Goal: Information Seeking & Learning: Find contact information

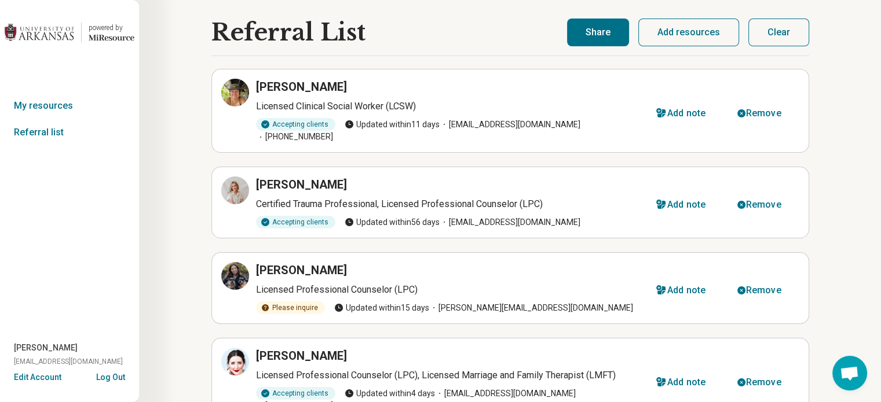
click at [87, 32] on div "powered by Miresource logo" at bounding box center [107, 33] width 53 height 20
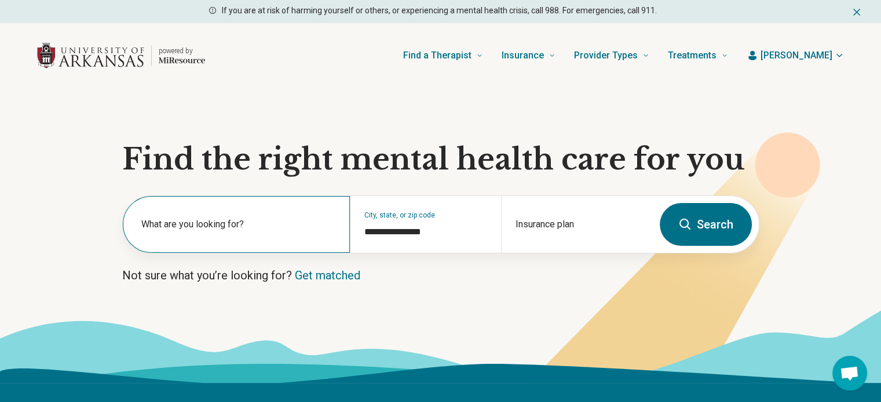
click at [275, 222] on label "What are you looking for?" at bounding box center [238, 225] width 195 height 14
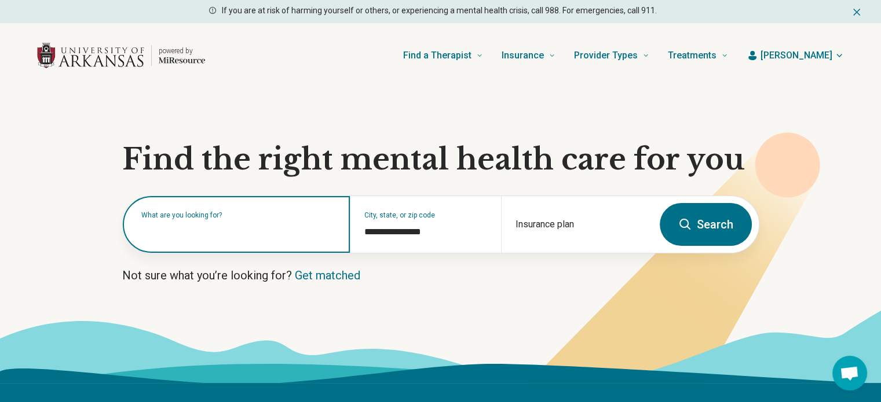
click at [660, 203] on button "Search" at bounding box center [706, 224] width 92 height 43
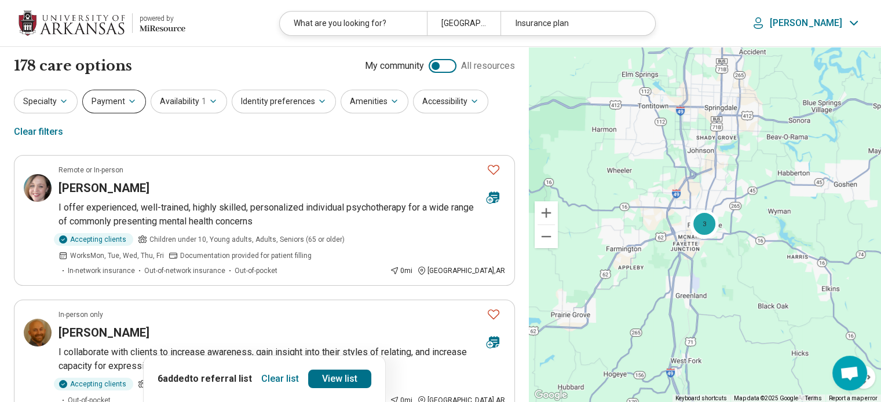
click at [129, 101] on icon "button" at bounding box center [131, 101] width 9 height 9
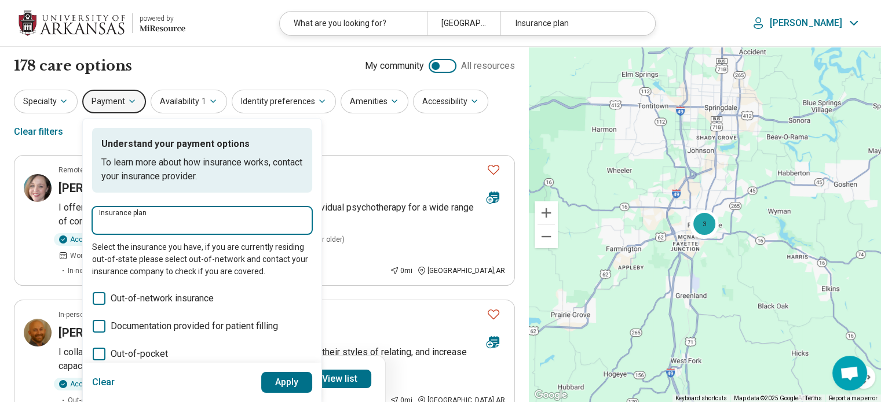
click at [208, 224] on input "Insurance plan" at bounding box center [202, 224] width 206 height 14
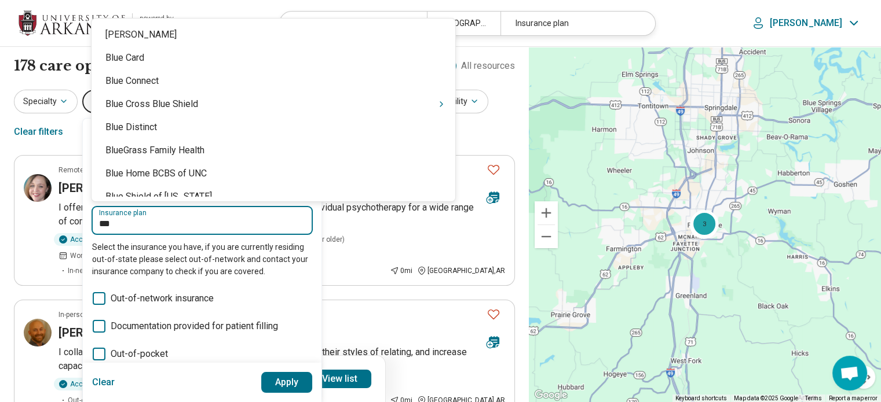
type input "****"
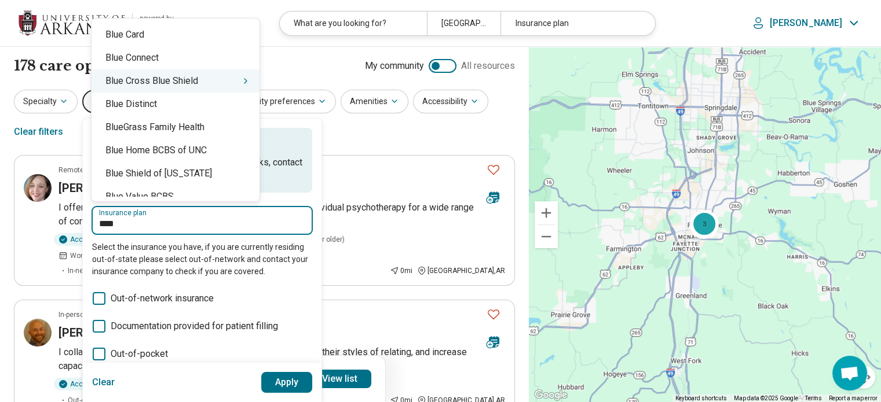
click at [206, 81] on div "Blue Cross Blue Shield" at bounding box center [176, 80] width 168 height 23
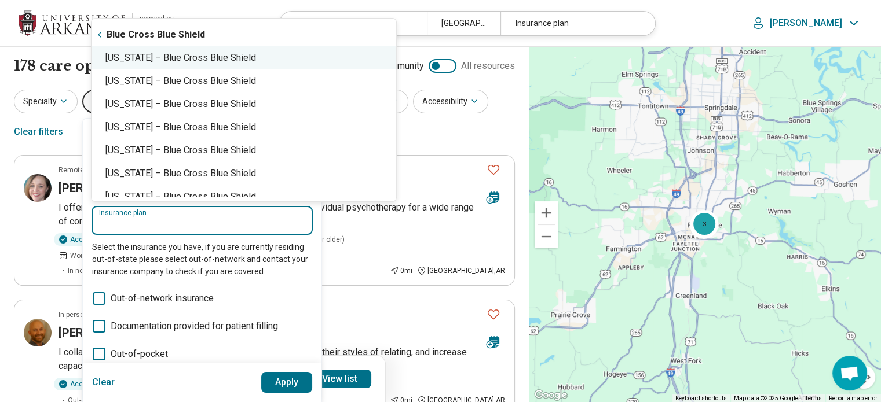
click at [244, 58] on div "Arkansas – Blue Cross Blue Shield" at bounding box center [244, 57] width 305 height 23
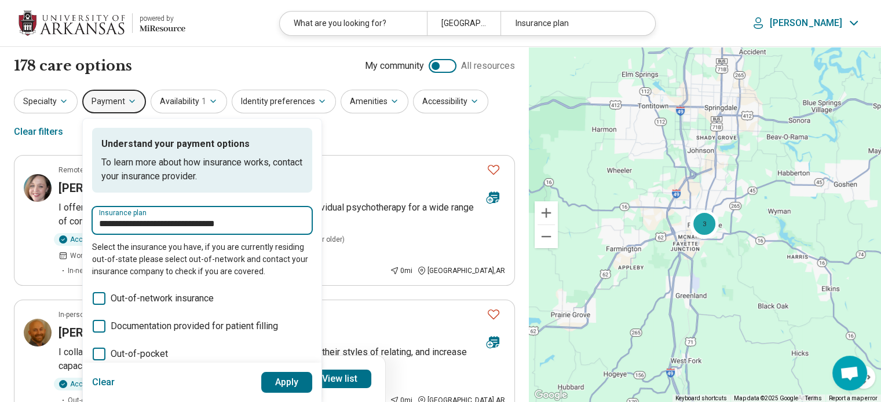
type input "**********"
click at [281, 389] on button "Apply" at bounding box center [287, 382] width 52 height 21
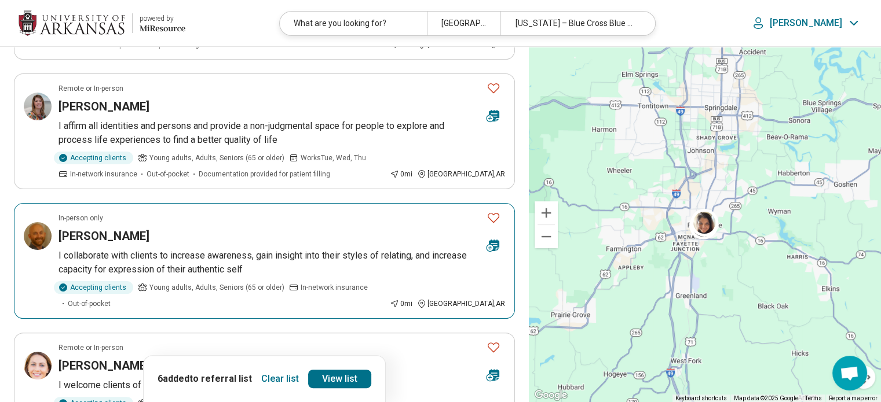
scroll to position [234, 0]
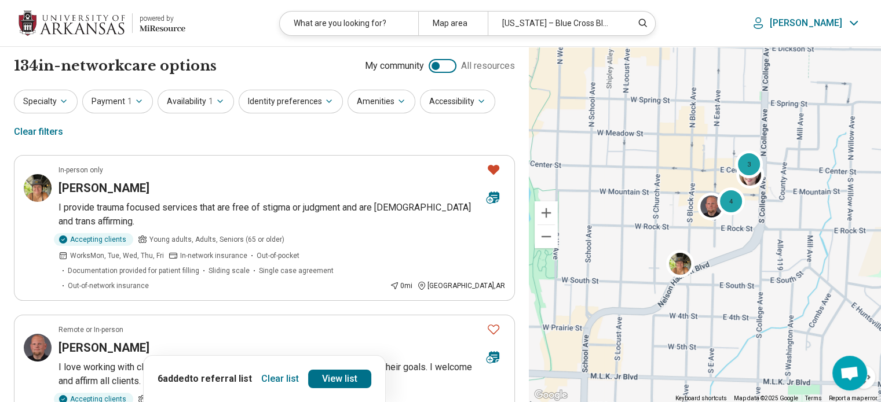
drag, startPoint x: 707, startPoint y: 218, endPoint x: 700, endPoint y: 250, distance: 32.7
click at [700, 250] on div "4 3" at bounding box center [705, 225] width 352 height 356
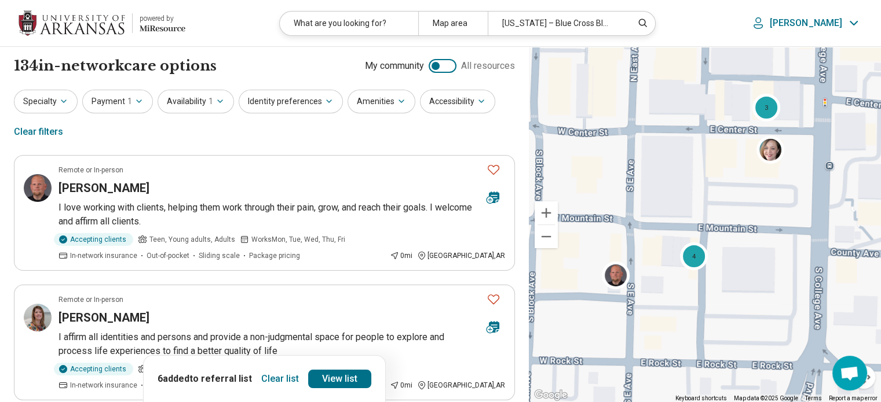
drag, startPoint x: 739, startPoint y: 148, endPoint x: 595, endPoint y: 207, distance: 155.3
click at [595, 207] on div "4 3" at bounding box center [705, 225] width 352 height 356
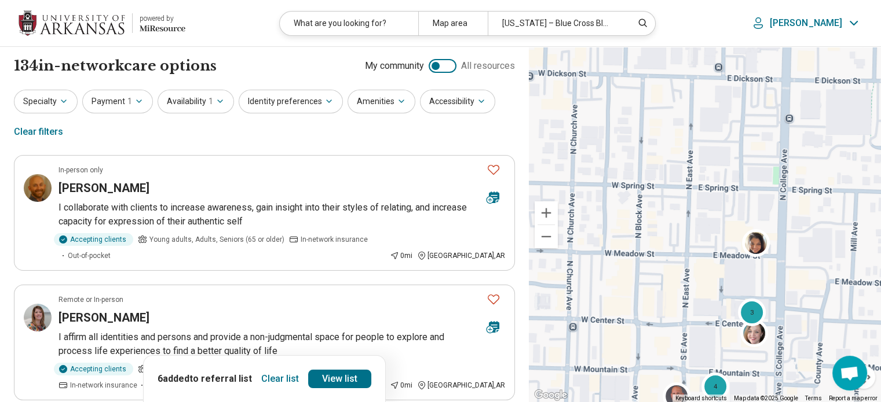
drag, startPoint x: 689, startPoint y: 139, endPoint x: 719, endPoint y: 303, distance: 166.5
click at [719, 303] on div "4 3" at bounding box center [705, 225] width 352 height 356
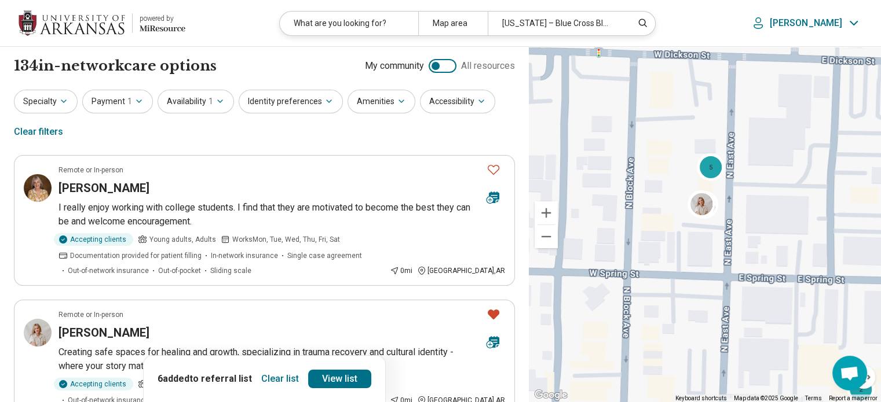
drag, startPoint x: 677, startPoint y: 175, endPoint x: 702, endPoint y: 254, distance: 82.6
click at [702, 254] on div "5 2" at bounding box center [705, 225] width 352 height 356
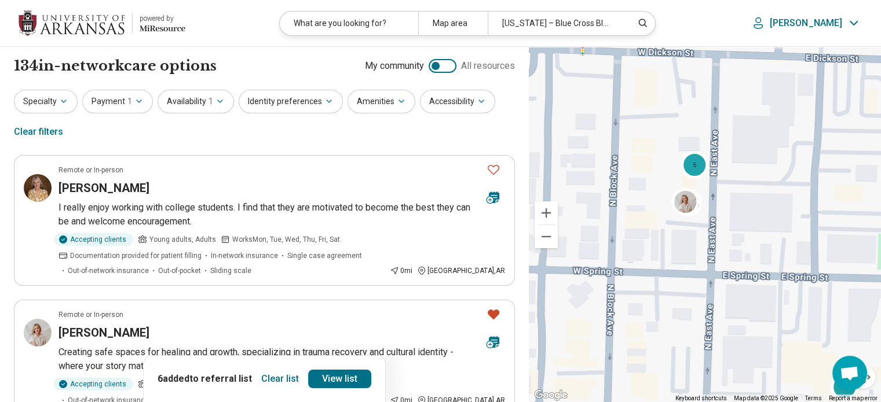
drag, startPoint x: 702, startPoint y: 254, endPoint x: 686, endPoint y: 249, distance: 16.5
click at [686, 249] on div "5 2" at bounding box center [705, 225] width 352 height 356
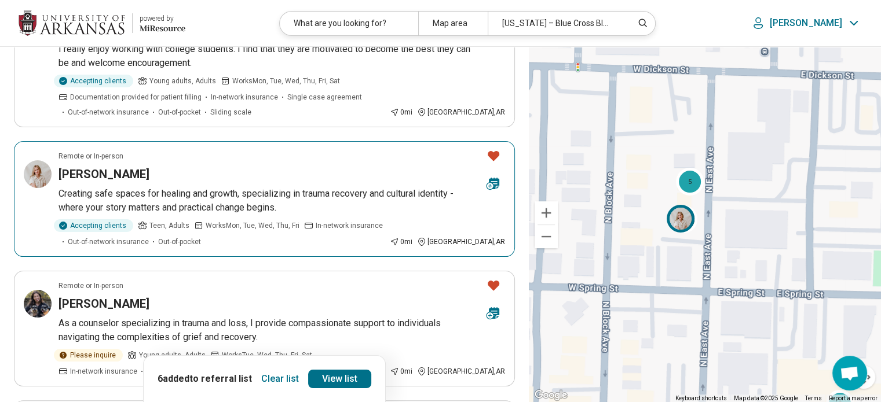
scroll to position [159, 0]
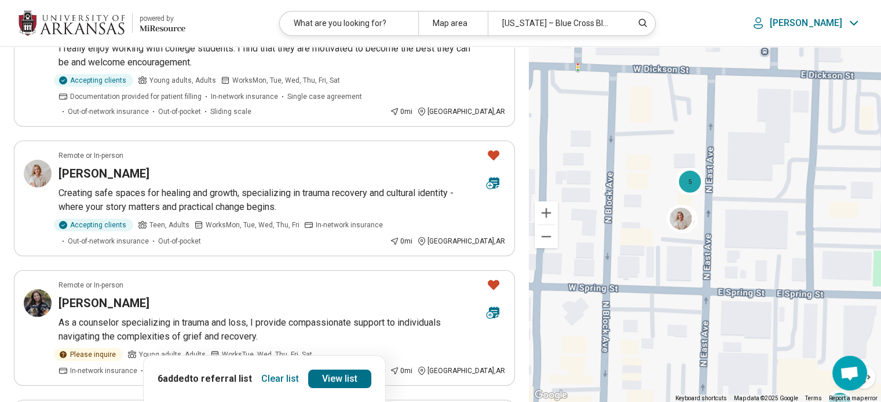
click at [283, 375] on button "Clear list" at bounding box center [280, 379] width 47 height 19
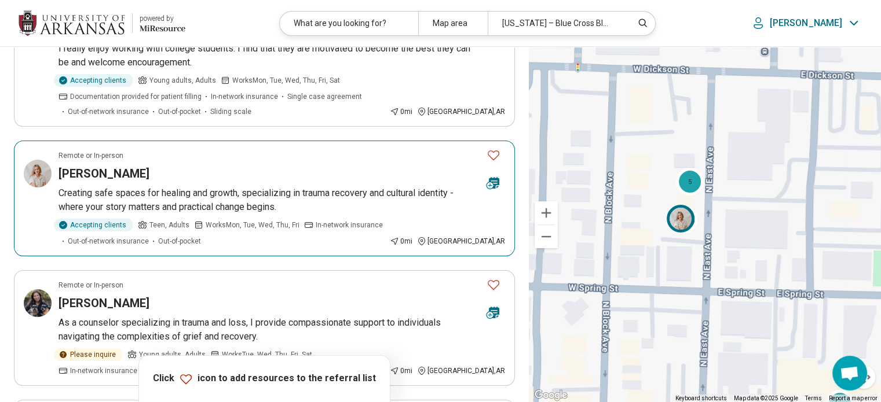
click at [493, 153] on icon "Favorite" at bounding box center [493, 155] width 14 height 14
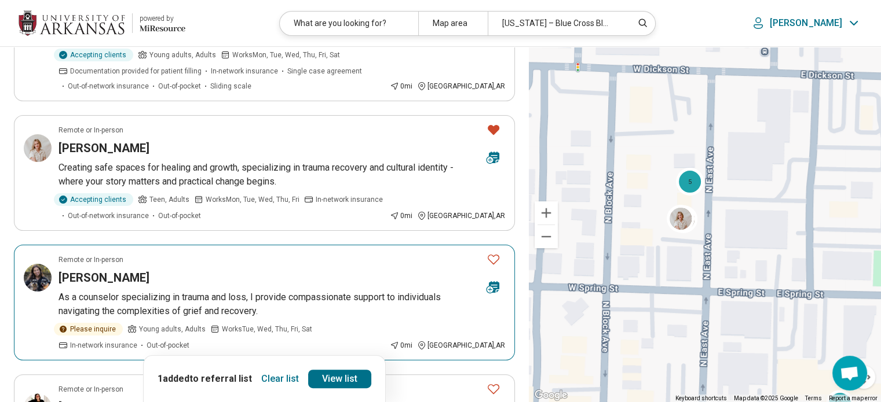
click at [492, 259] on icon "Favorite" at bounding box center [493, 259] width 14 height 14
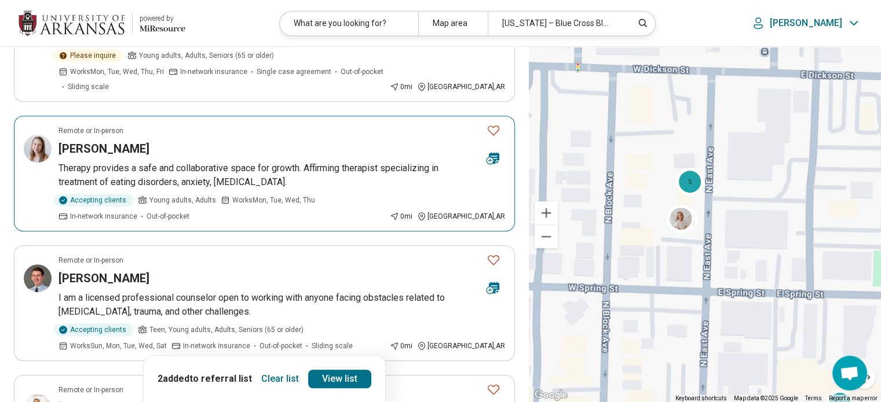
scroll to position [587, 0]
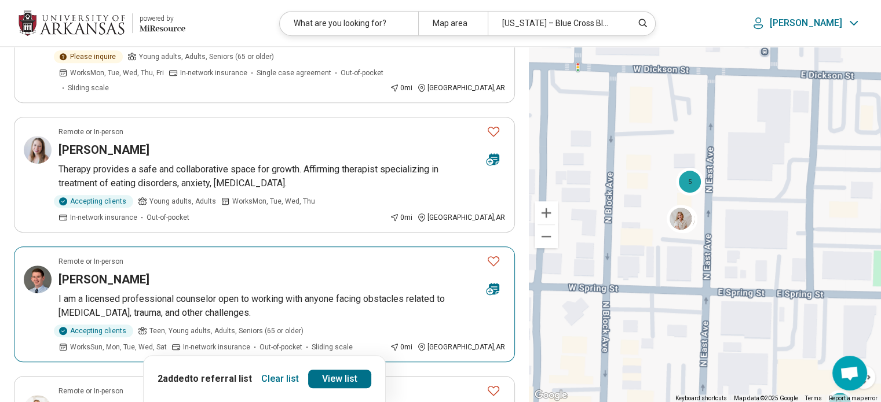
click at [494, 254] on icon "Favorite" at bounding box center [493, 261] width 14 height 14
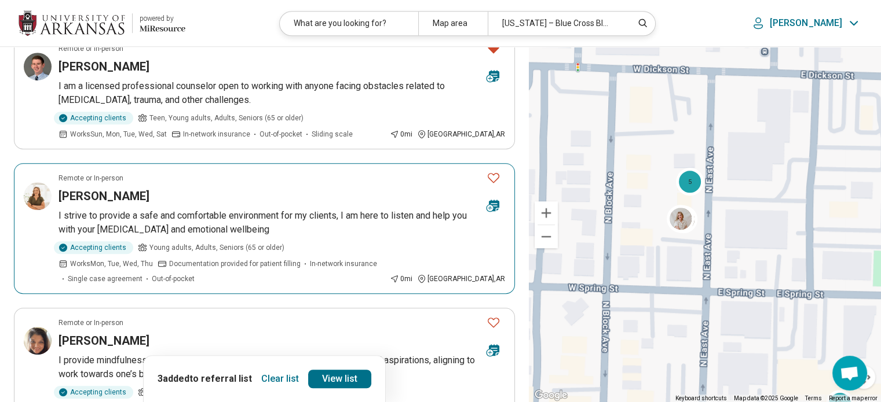
scroll to position [803, 0]
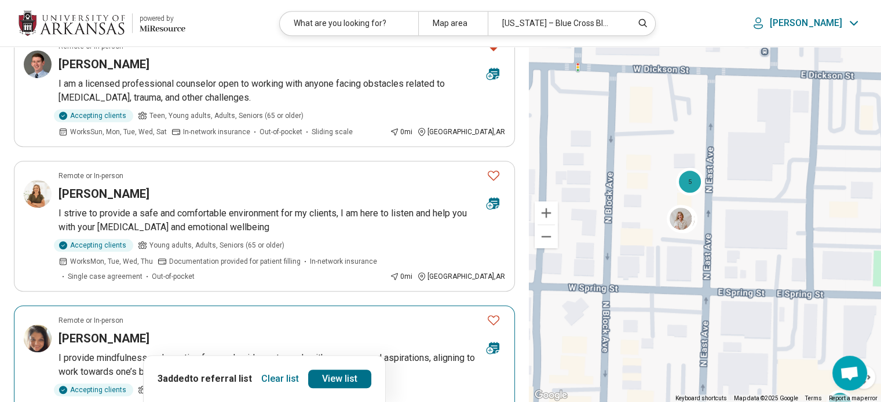
click at [495, 313] on icon "Favorite" at bounding box center [493, 320] width 14 height 14
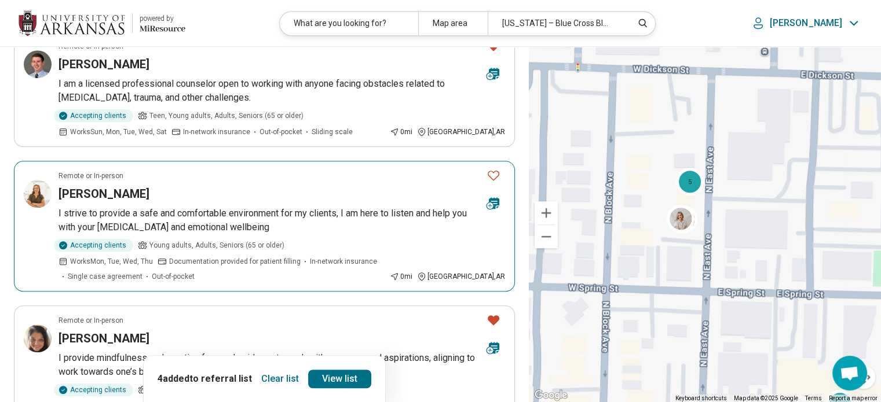
click at [491, 169] on icon "Favorite" at bounding box center [493, 176] width 14 height 14
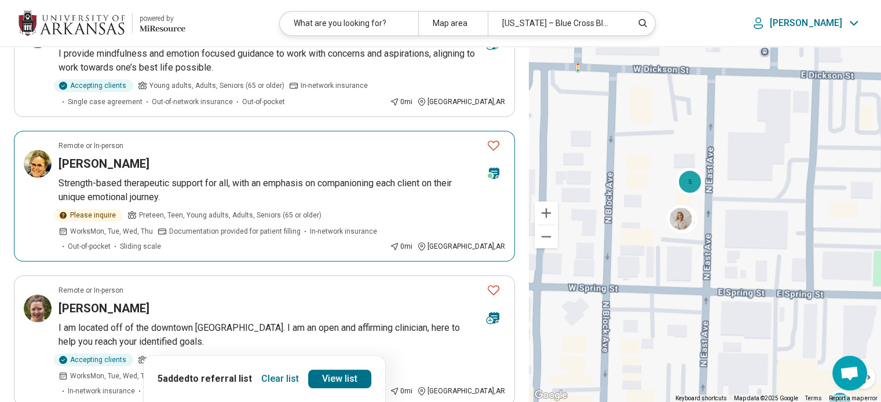
scroll to position [1107, 0]
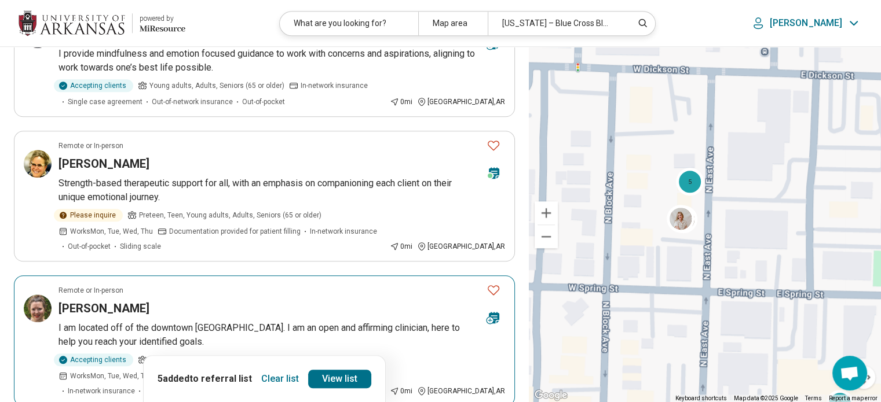
click at [414, 301] on div "[PERSON_NAME]" at bounding box center [267, 309] width 419 height 16
click at [494, 283] on icon "Favorite" at bounding box center [493, 290] width 14 height 14
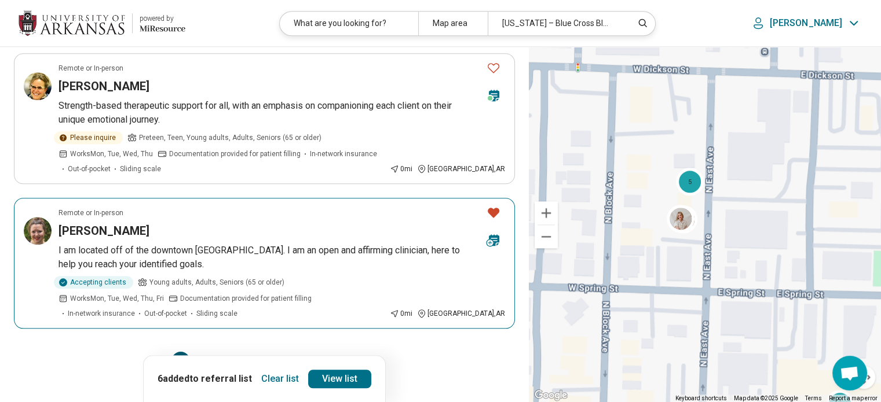
scroll to position [1185, 0]
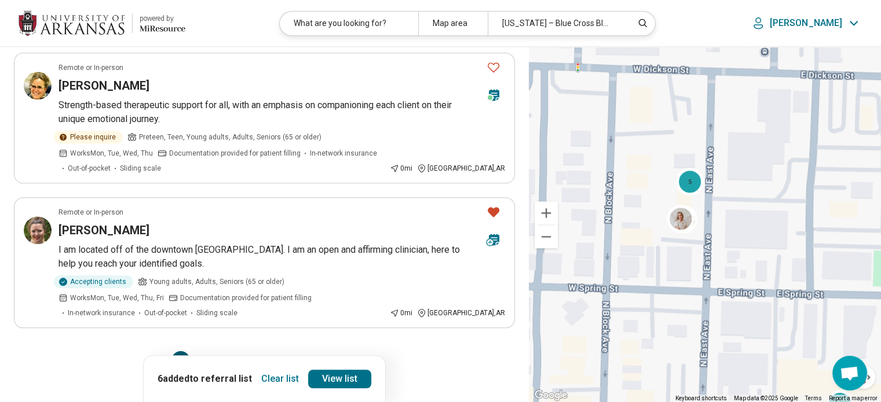
click at [206, 352] on button "2" at bounding box center [208, 361] width 19 height 19
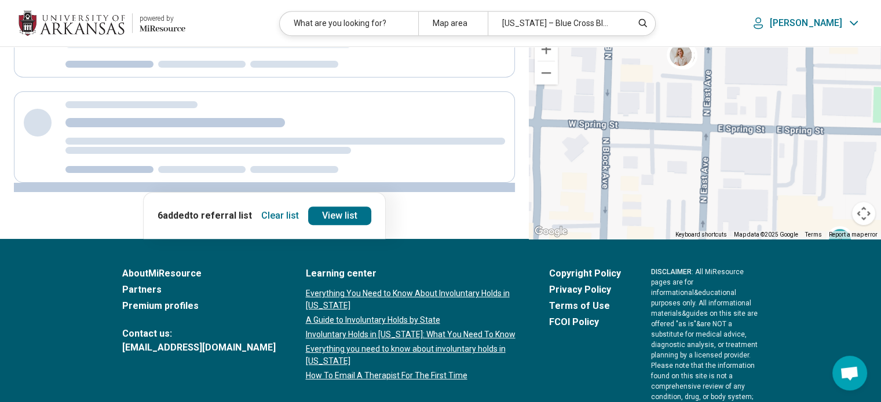
scroll to position [0, 0]
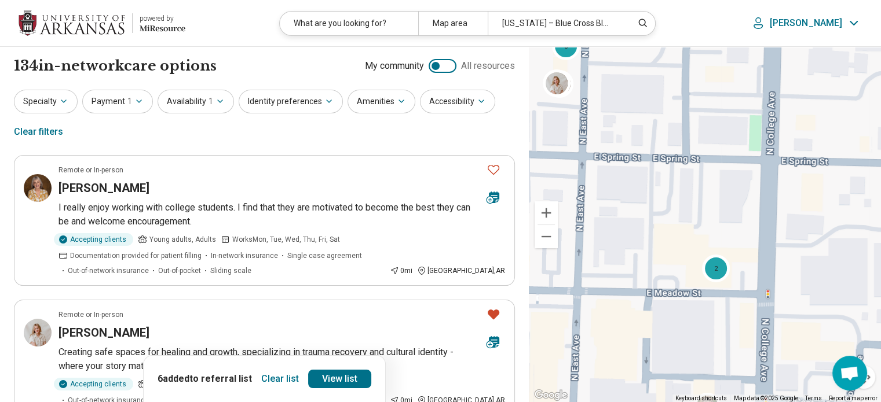
drag, startPoint x: 678, startPoint y: 276, endPoint x: 659, endPoint y: 159, distance: 118.4
click at [659, 159] on div "2 5" at bounding box center [705, 225] width 352 height 356
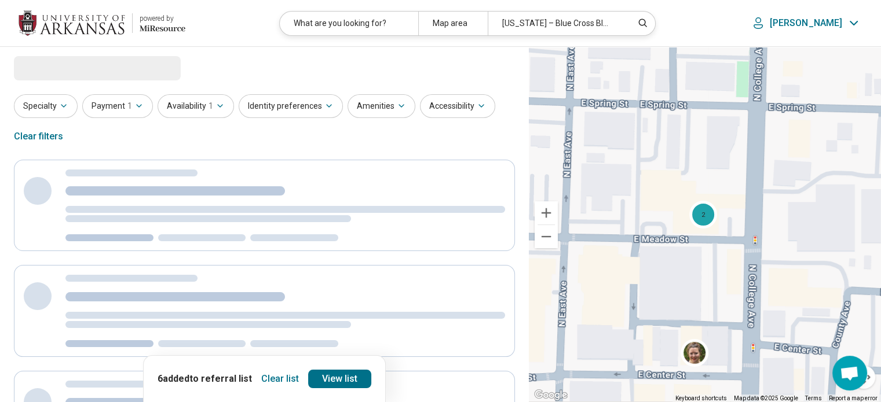
drag, startPoint x: 659, startPoint y: 159, endPoint x: 640, endPoint y: 111, distance: 52.3
click at [640, 111] on div "2 5" at bounding box center [705, 225] width 352 height 356
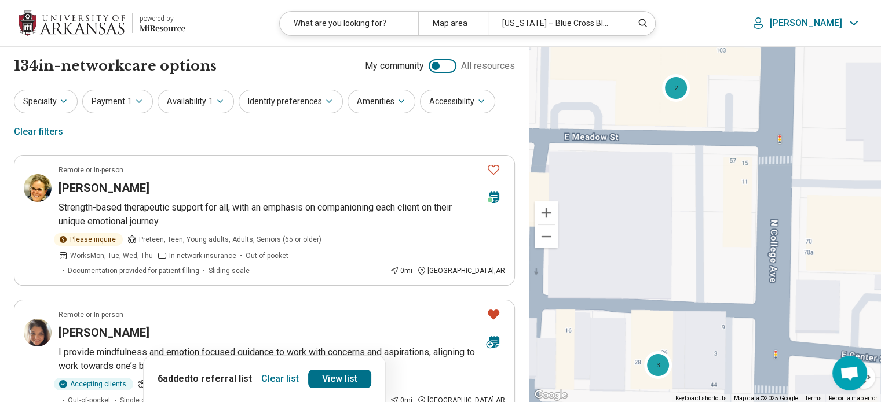
drag, startPoint x: 661, startPoint y: 192, endPoint x: 619, endPoint y: 111, distance: 91.7
click at [619, 111] on div "2 3 2" at bounding box center [705, 225] width 352 height 356
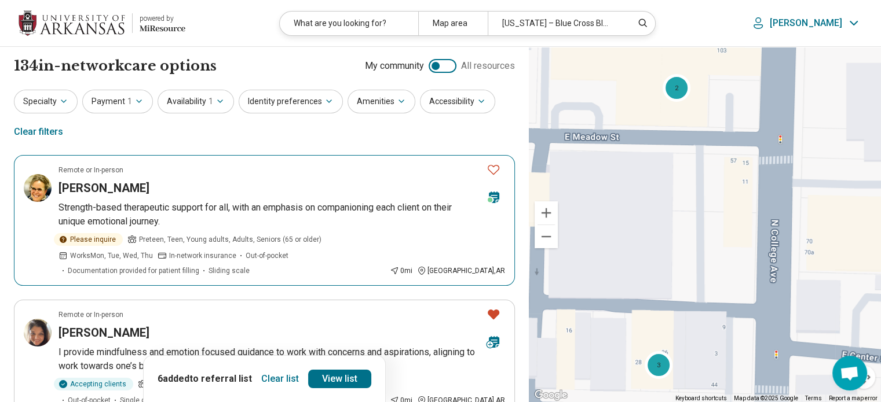
click at [494, 168] on icon "Favorite" at bounding box center [493, 170] width 14 height 14
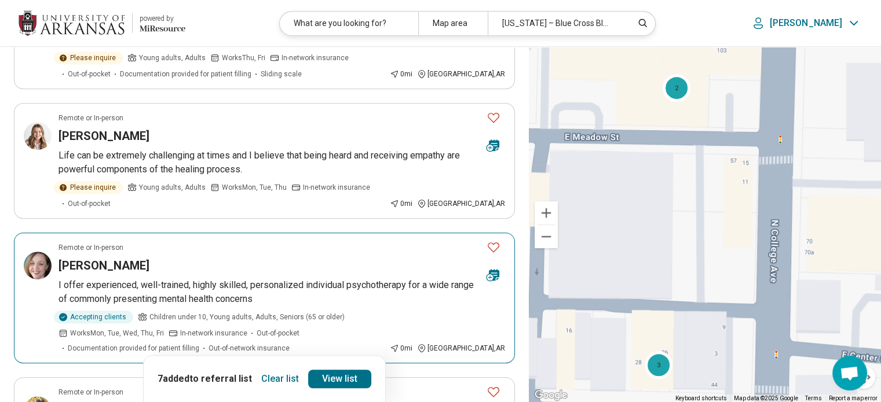
scroll to position [600, 0]
click at [490, 241] on icon "Favorite" at bounding box center [493, 248] width 14 height 14
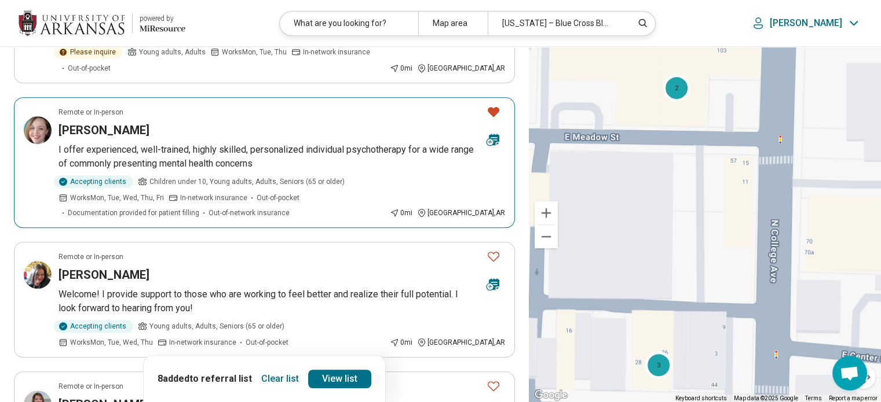
scroll to position [734, 0]
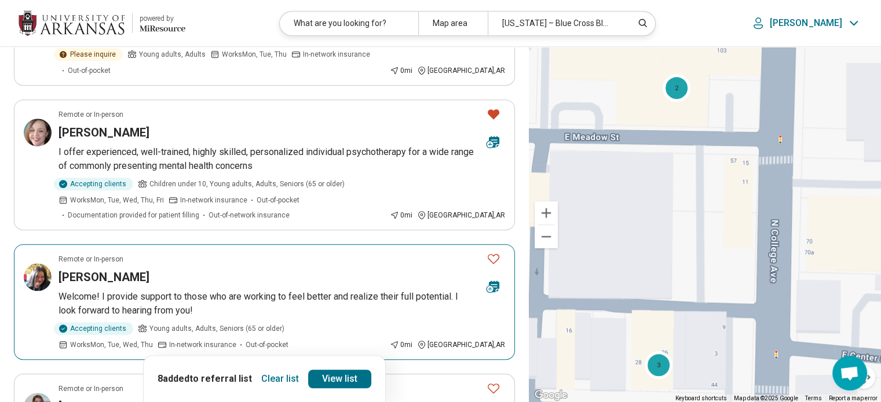
click at [496, 252] on icon "Favorite" at bounding box center [493, 259] width 14 height 14
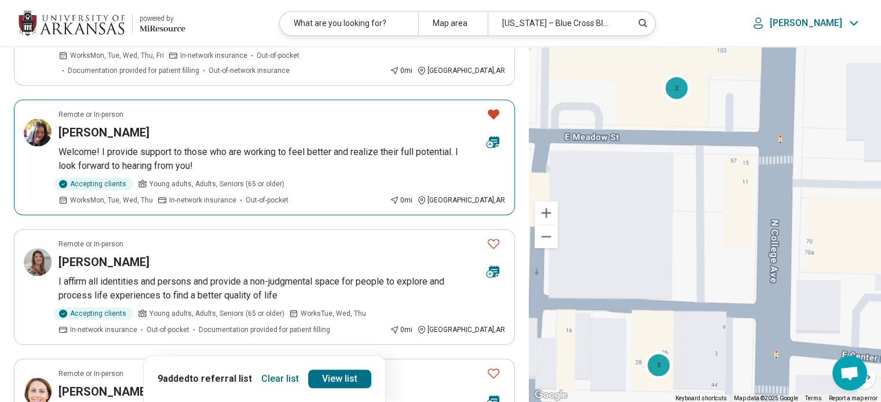
scroll to position [905, 0]
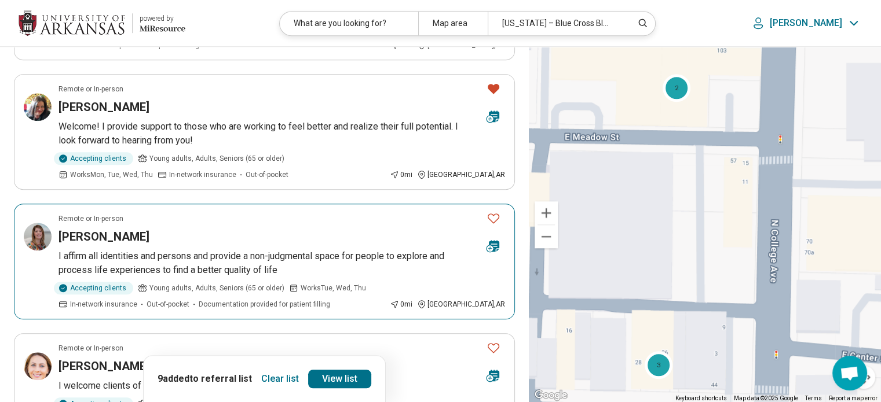
click at [492, 211] on icon "Favorite" at bounding box center [493, 218] width 14 height 14
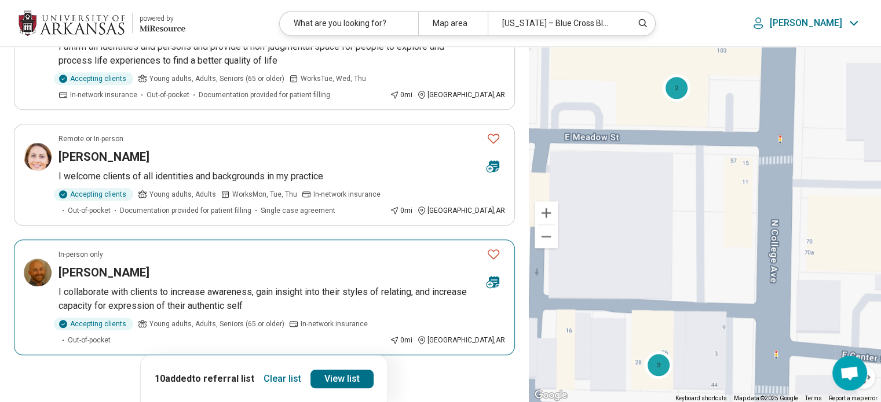
scroll to position [1114, 0]
click at [488, 247] on icon "Favorite" at bounding box center [493, 254] width 14 height 14
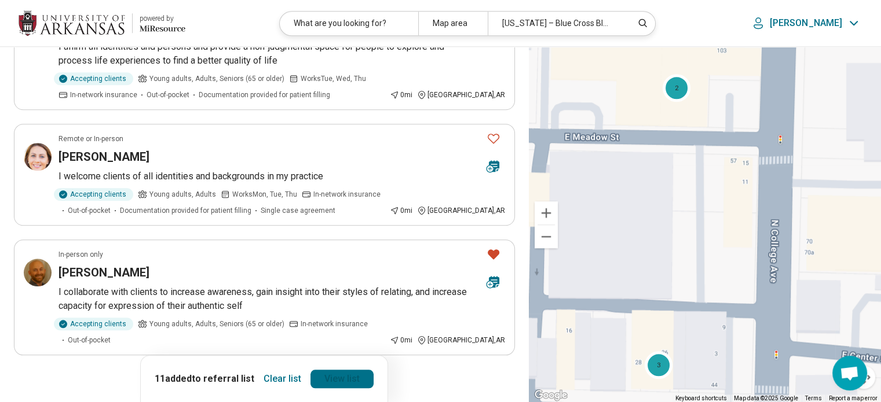
click at [326, 370] on link "View list" at bounding box center [341, 379] width 63 height 19
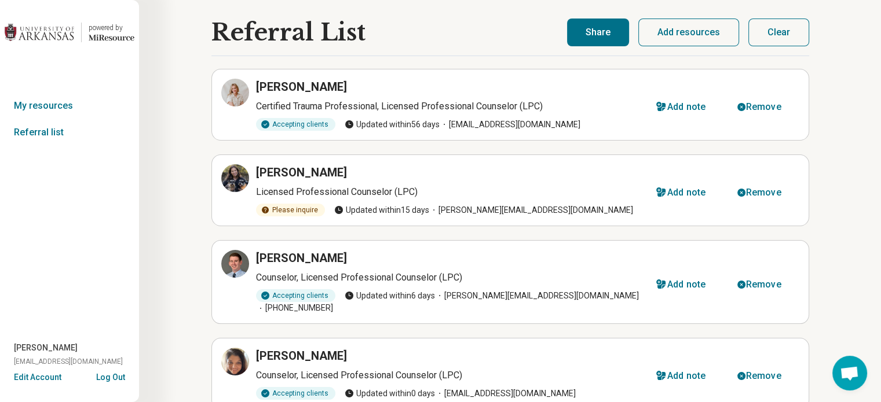
click at [592, 42] on button "Share" at bounding box center [598, 33] width 62 height 28
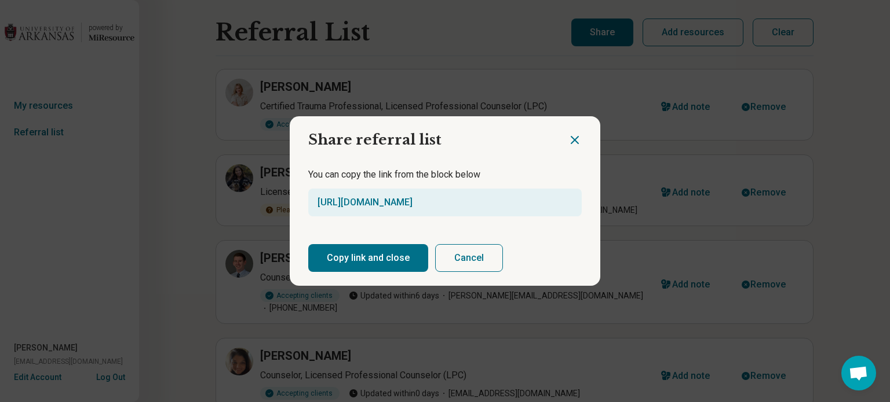
click at [359, 262] on button "Copy link and close" at bounding box center [368, 258] width 120 height 28
